Goal: Obtain resource: Download file/media

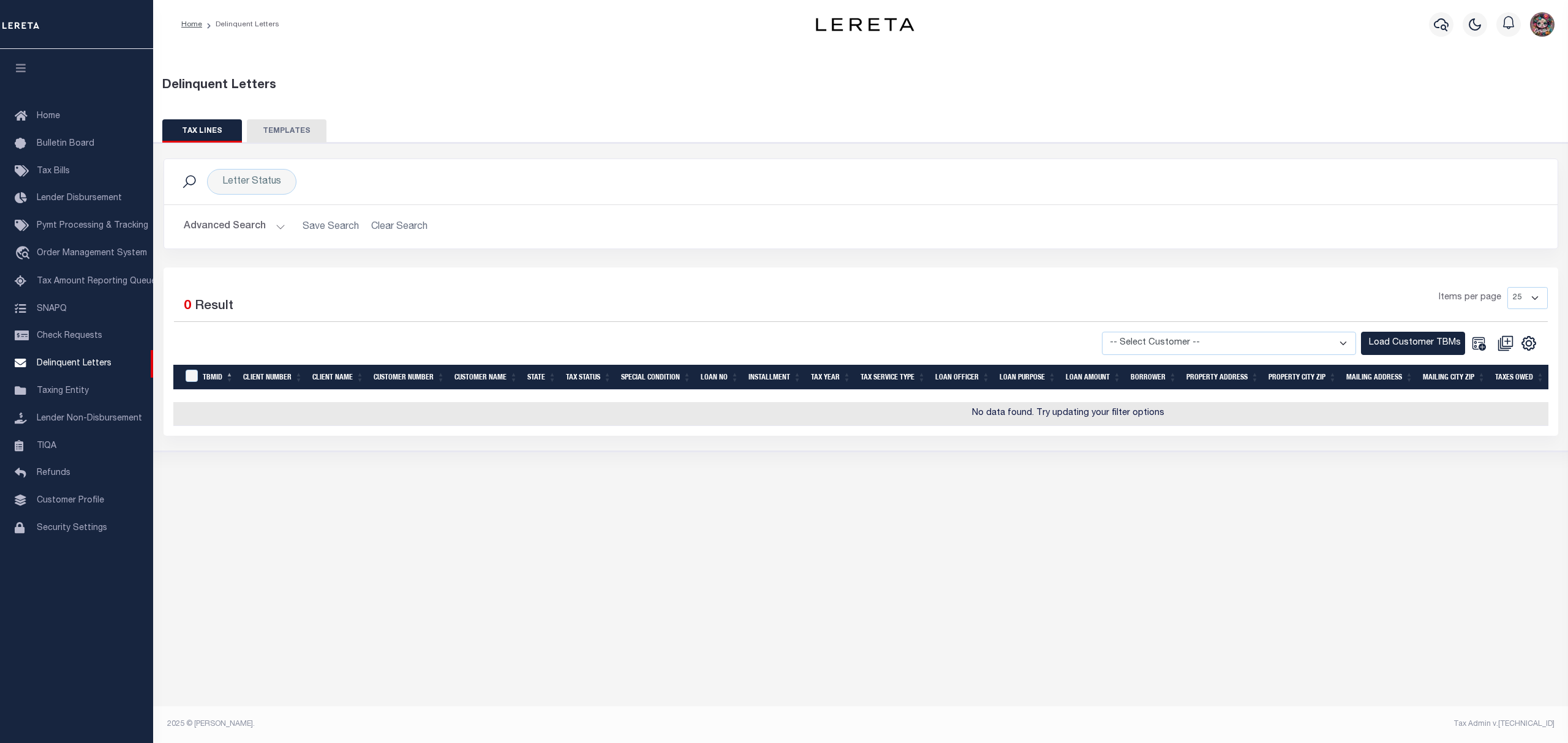
click at [227, 130] on button "TAX LINES" at bounding box center [202, 130] width 80 height 23
click at [254, 226] on button "Advanced Search" at bounding box center [235, 227] width 102 height 24
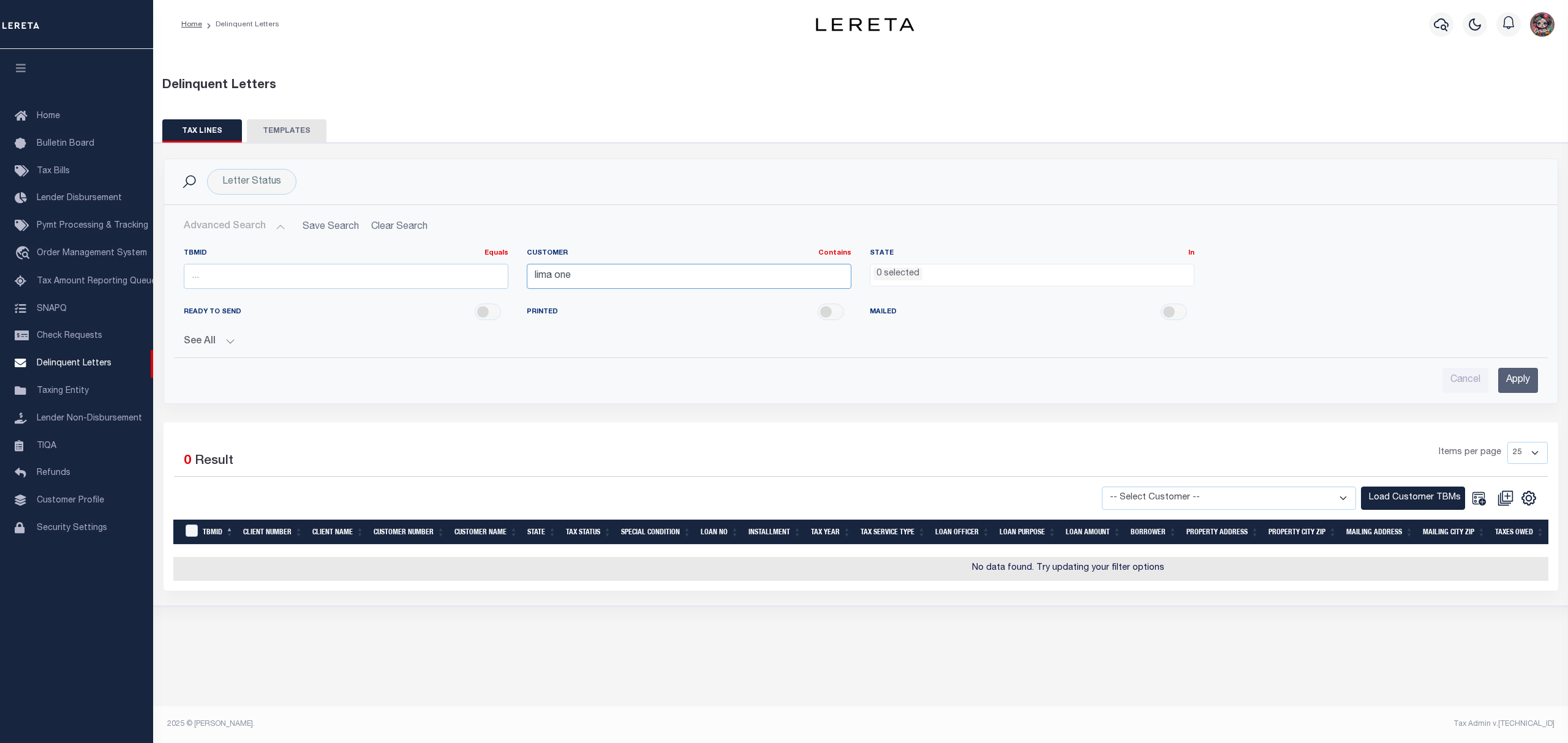
drag, startPoint x: 702, startPoint y: 275, endPoint x: 515, endPoint y: 278, distance: 187.0
click at [515, 278] on div "TBMID Equals Equals Is Not Equal To Is Greater Than Is Less Than Customer Conta…" at bounding box center [861, 274] width 1373 height 50
type input "Glacier Bancorp C"
click at [1228, 334] on div "See All Equals Equals Is Not Equal To Is [GEOGRAPHIC_DATA]" at bounding box center [861, 337] width 1354 height 21
click at [1526, 385] on input "Apply" at bounding box center [1518, 380] width 40 height 25
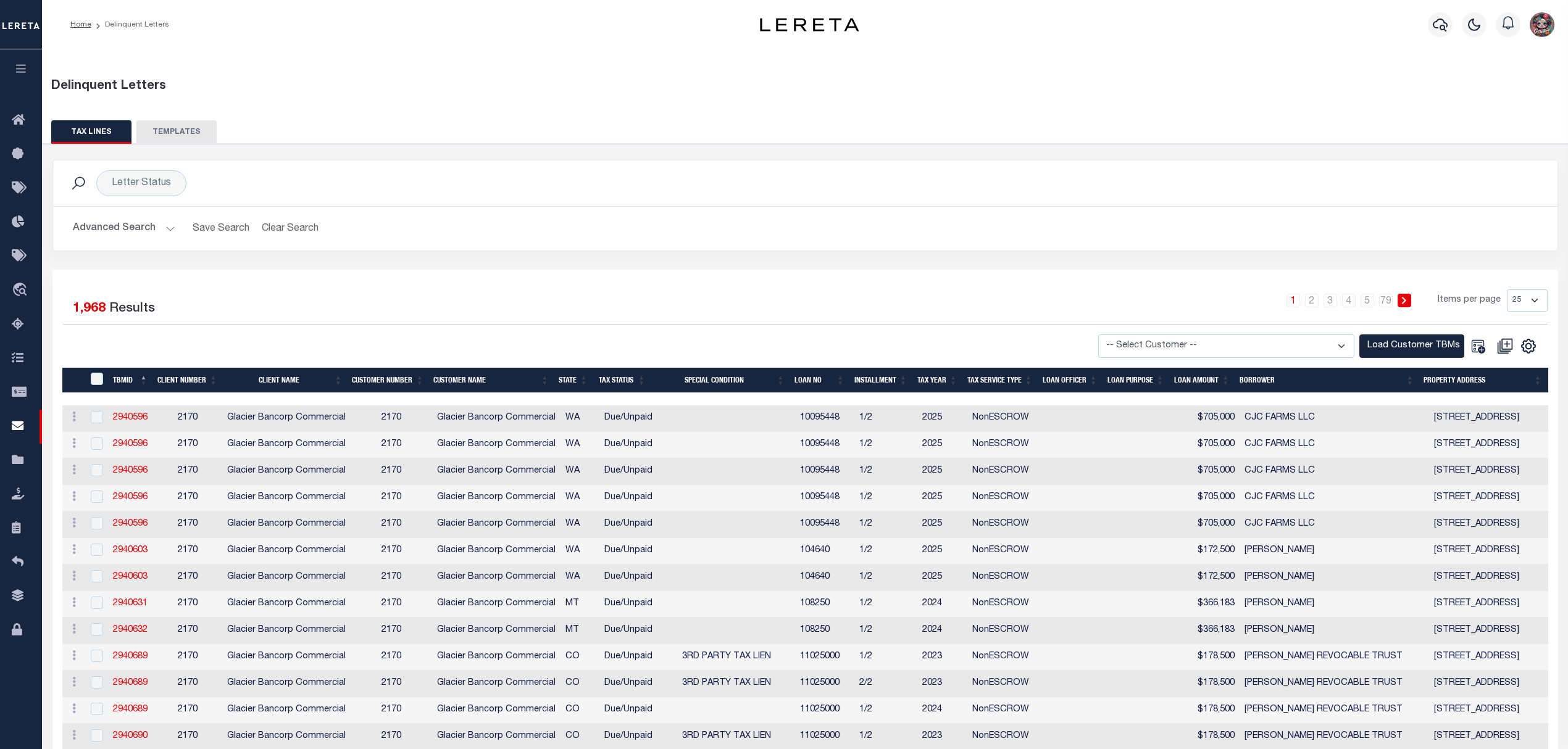
click at [1229, 340] on select "-- Select Customer -- Accumatch - Refunds All In Credit Union Amarillo National…" at bounding box center [1226, 347] width 257 height 24
click at [1142, 348] on select "-- Select Customer -- Accumatch - Refunds All In Credit Union Amarillo National…" at bounding box center [1226, 347] width 257 height 24
select select "2170"
click at [1108, 335] on select "-- Select Customer -- Accumatch - Refunds All In Credit Union Amarillo National…" at bounding box center [1226, 347] width 257 height 24
click at [1364, 344] on button "Load Customer TBMs" at bounding box center [1411, 347] width 104 height 24
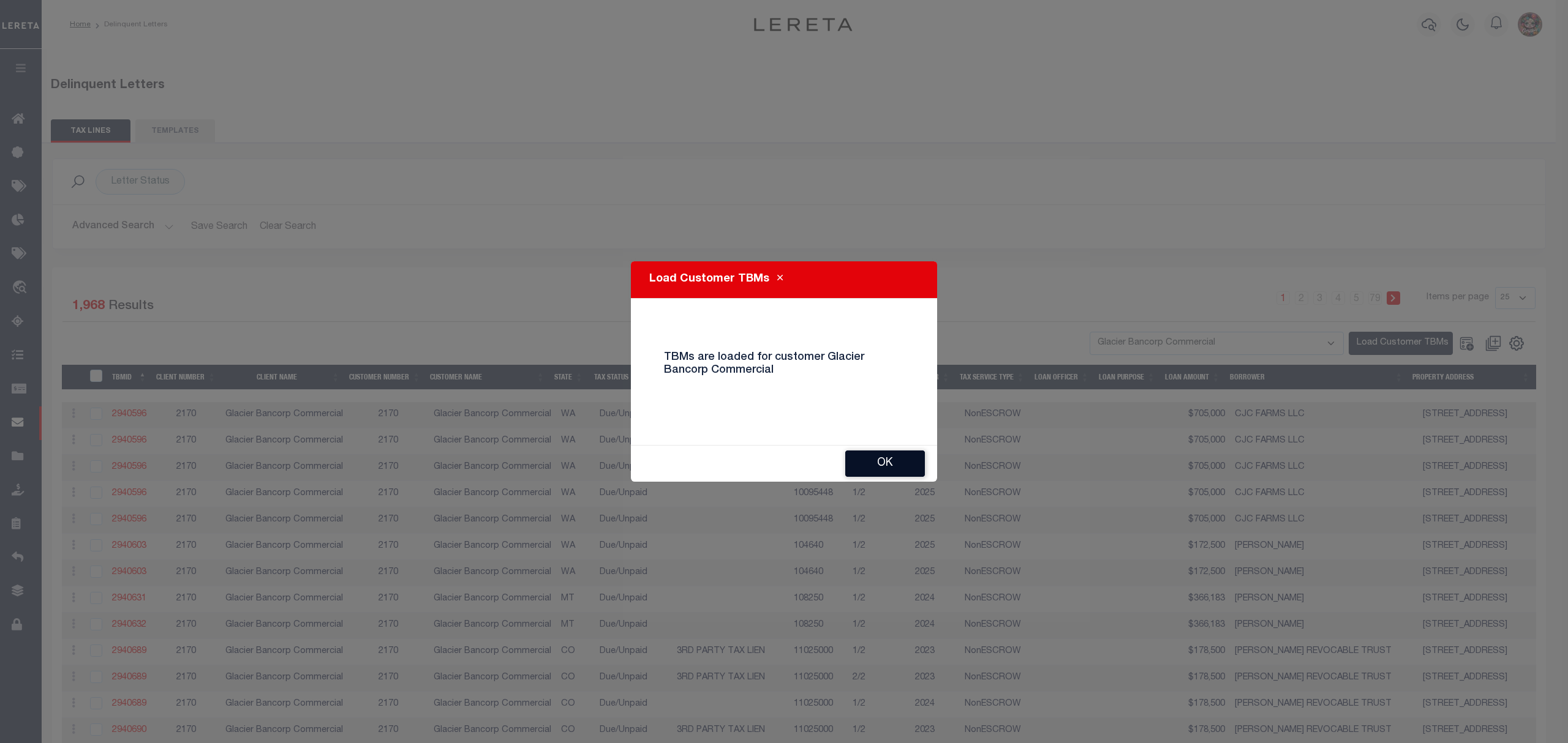
click at [866, 453] on button "Ok" at bounding box center [885, 464] width 80 height 26
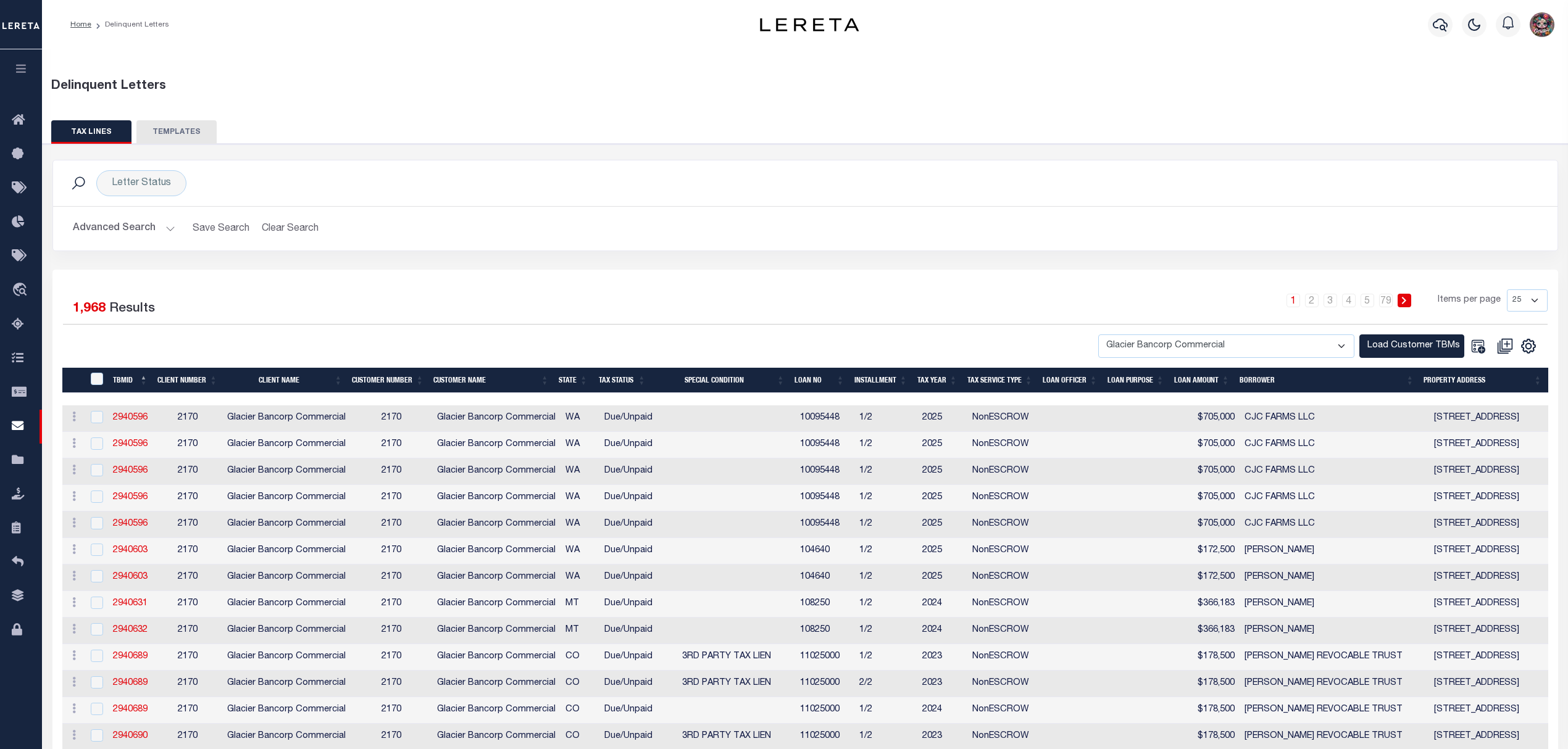
click at [107, 228] on button "Advanced Search" at bounding box center [124, 229] width 103 height 24
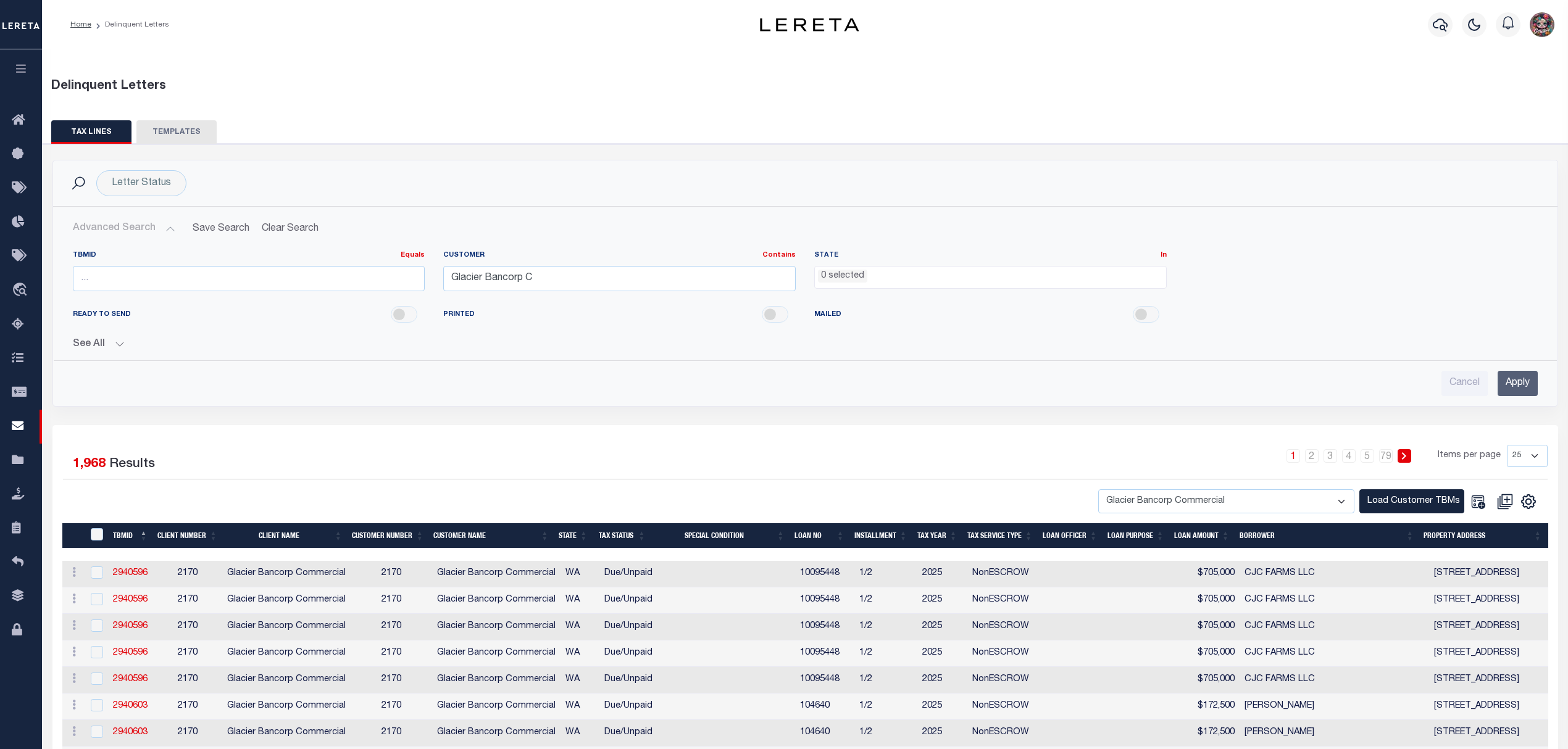
click at [873, 287] on span "0 selected" at bounding box center [991, 277] width 353 height 23
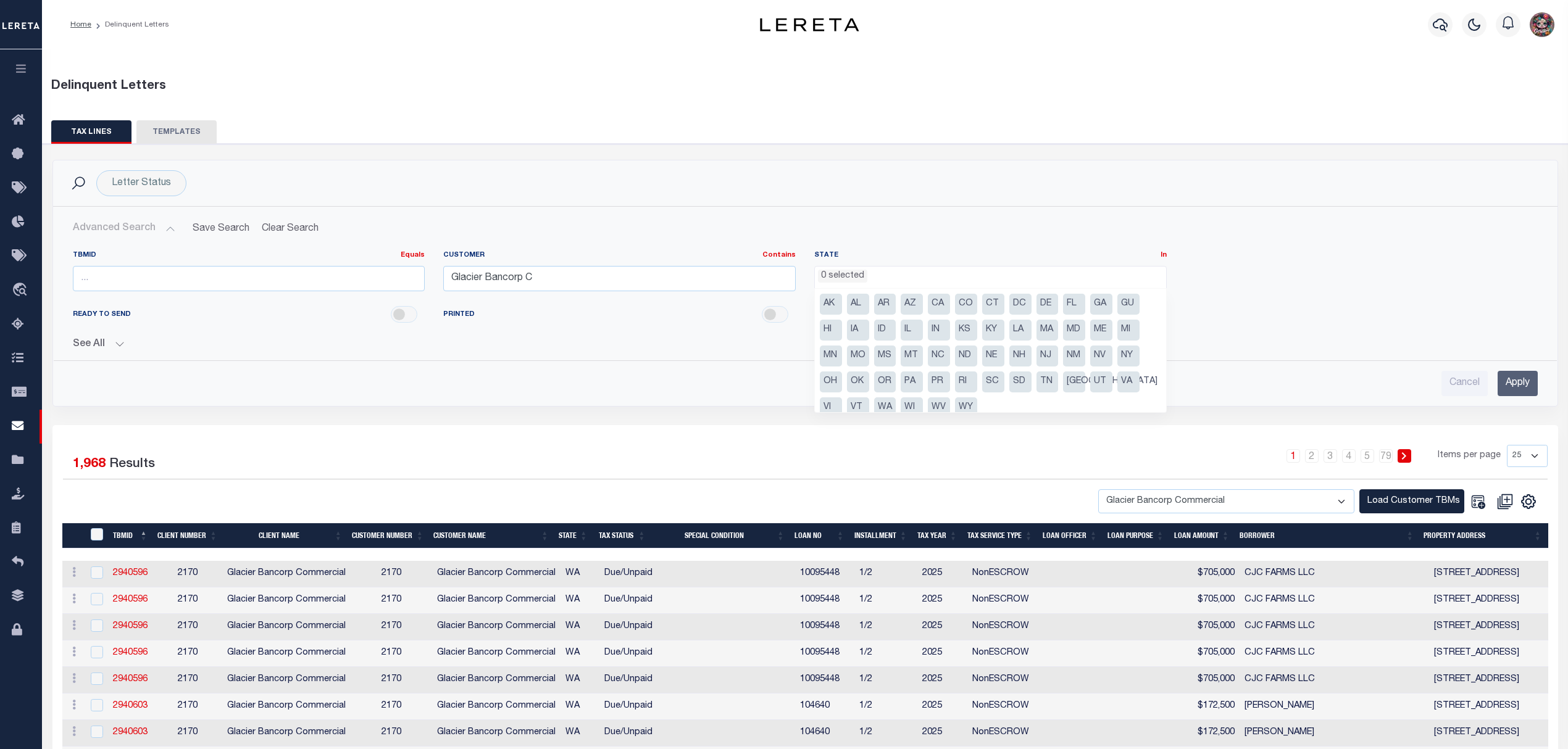
click at [886, 402] on li "WA" at bounding box center [885, 408] width 22 height 21
select select "WA"
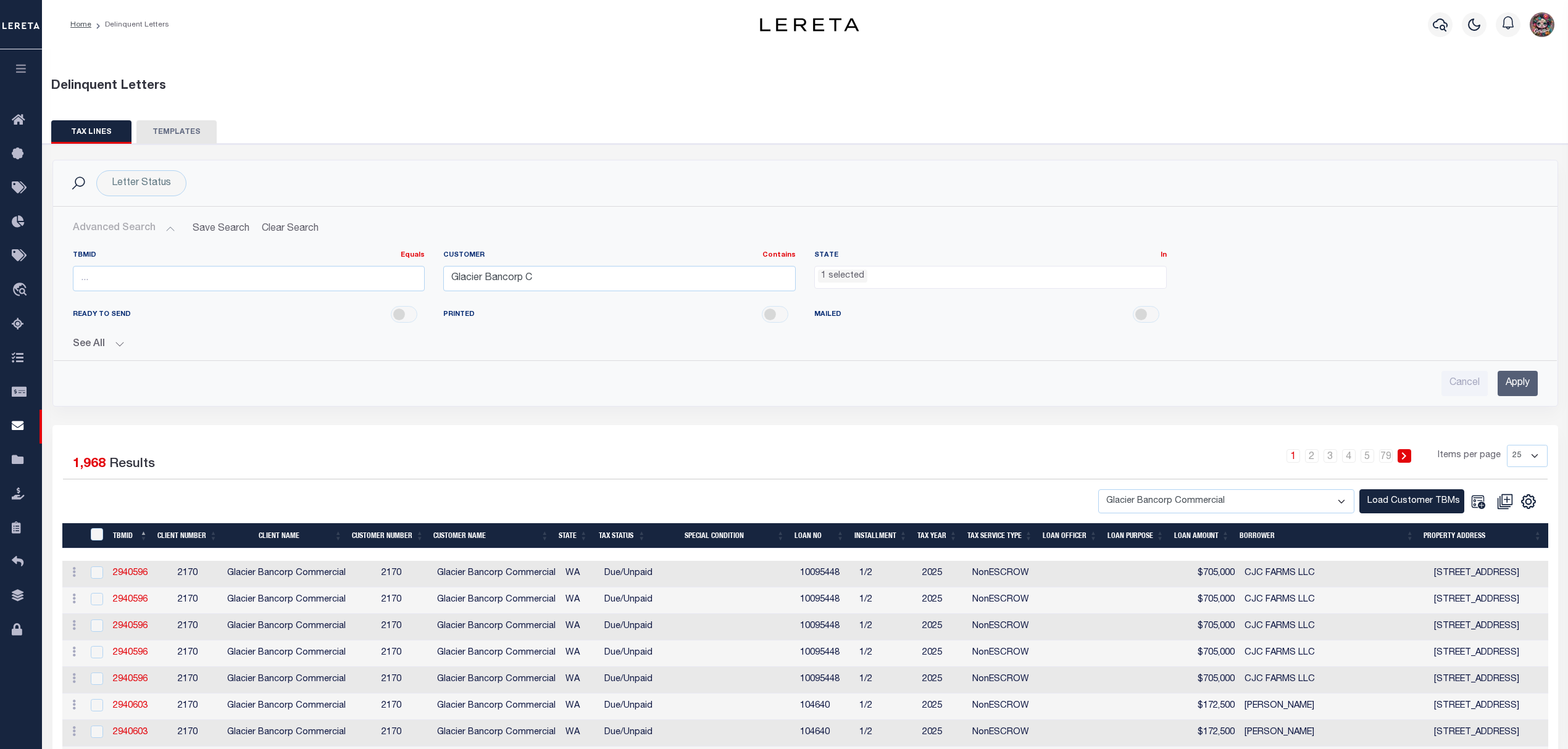
click at [1282, 329] on div "See All Equals Equals Is Not Equal To Is [GEOGRAPHIC_DATA]" at bounding box center [805, 340] width 1464 height 21
click at [1523, 388] on input "Apply" at bounding box center [1517, 383] width 40 height 25
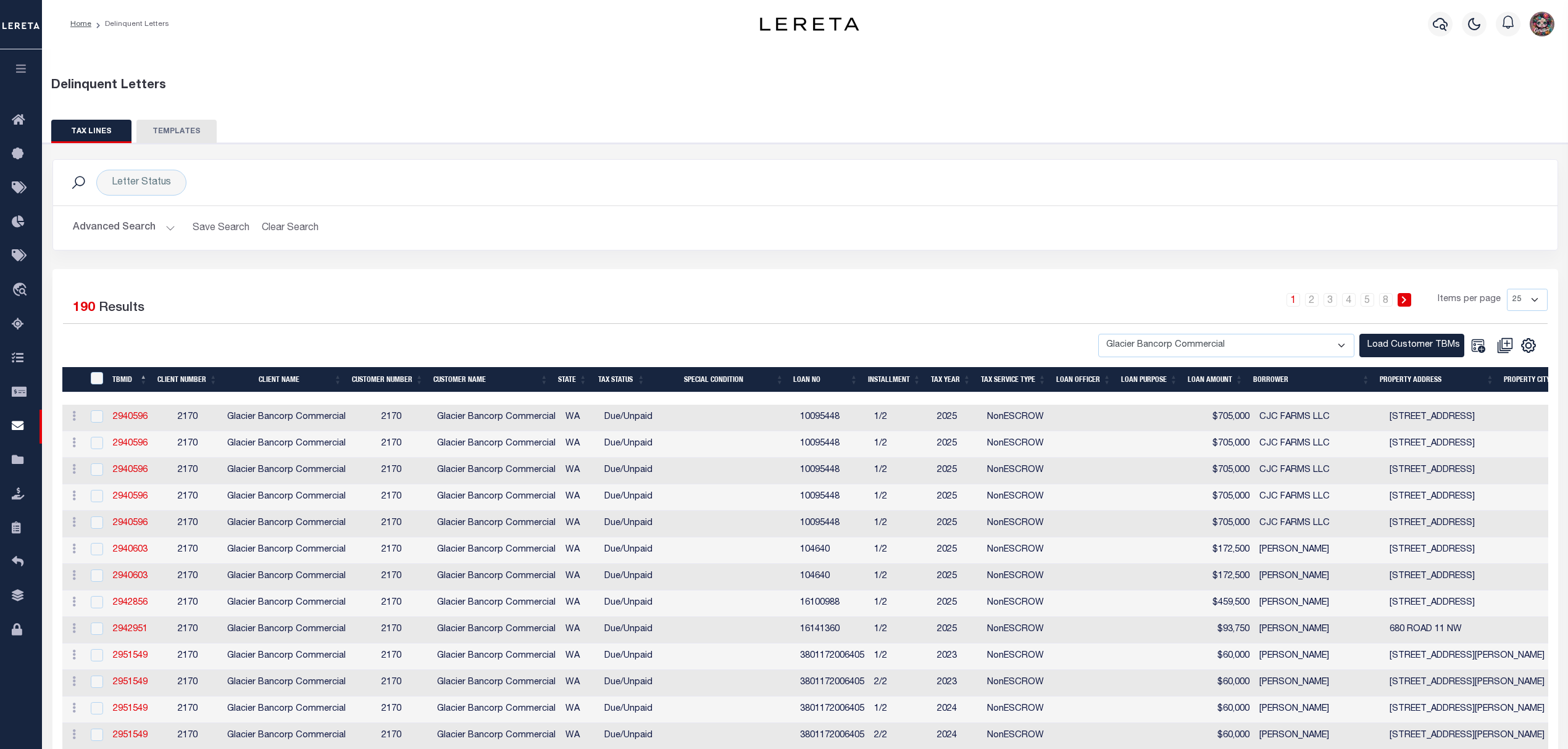
scroll to position [0, 0]
click at [1531, 351] on icon "" at bounding box center [1528, 346] width 16 height 16
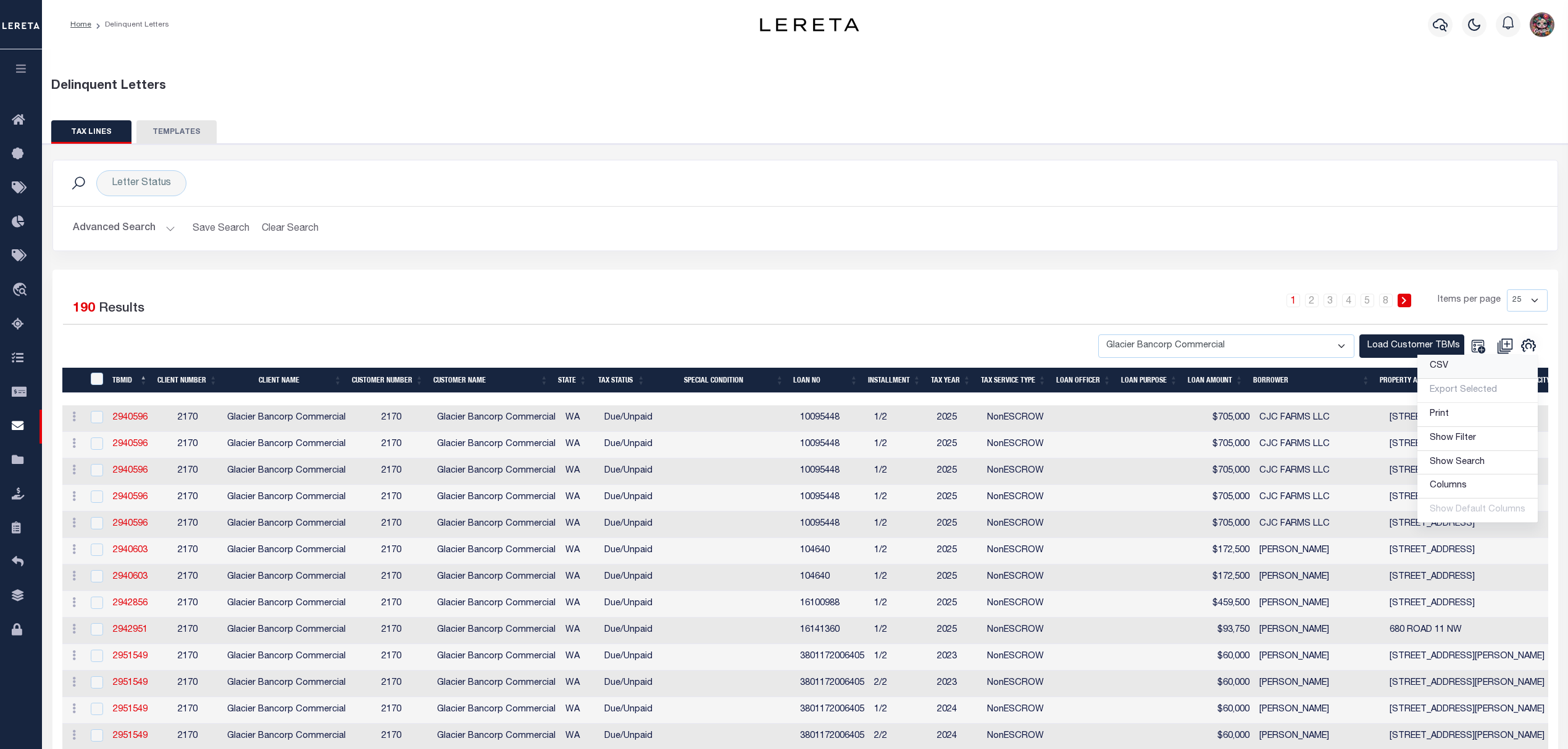
click at [1521, 368] on link "CSV" at bounding box center [1477, 368] width 120 height 24
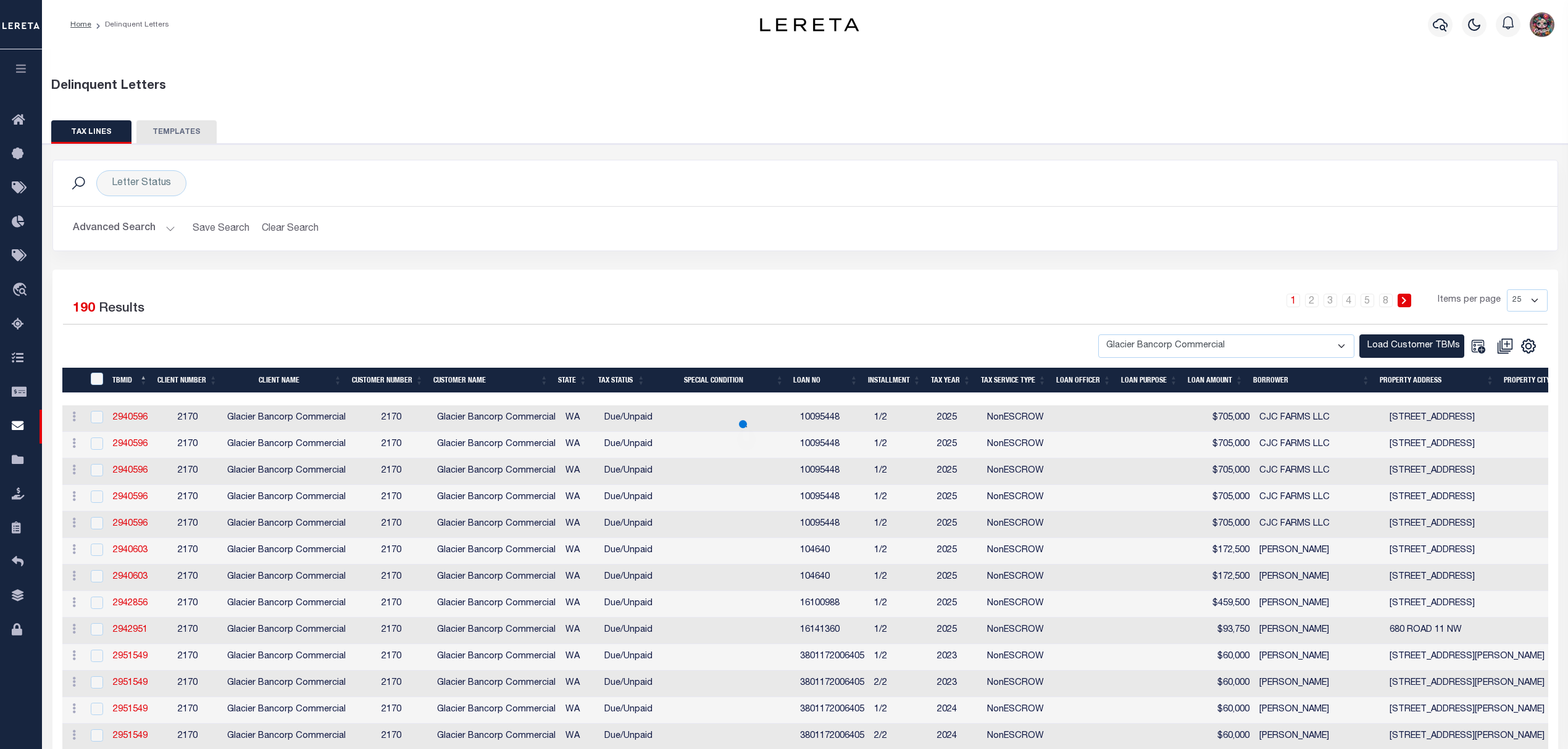
click at [1523, 302] on select "25 50 100 500 1000" at bounding box center [1527, 300] width 41 height 22
click at [1169, 194] on div "Letter Status Search" at bounding box center [805, 184] width 1485 height 26
